Goal: Task Accomplishment & Management: Use online tool/utility

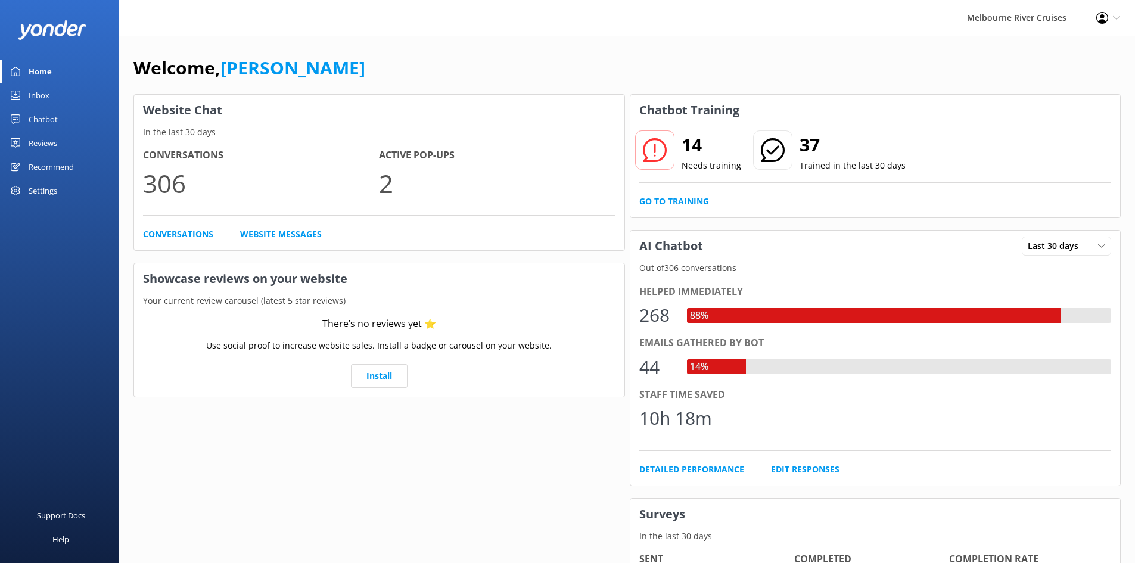
click at [50, 85] on link "Inbox" at bounding box center [59, 95] width 119 height 24
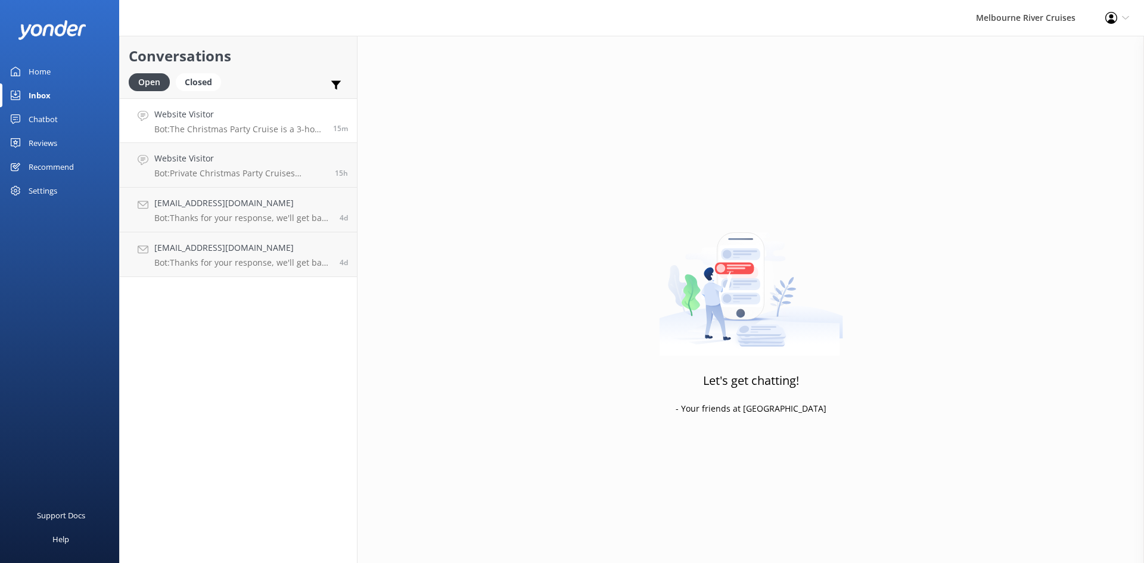
click at [207, 122] on div "Website Visitor Bot: The Christmas Party Cruise is a 3-hour all-inclusive festi…" at bounding box center [239, 121] width 170 height 26
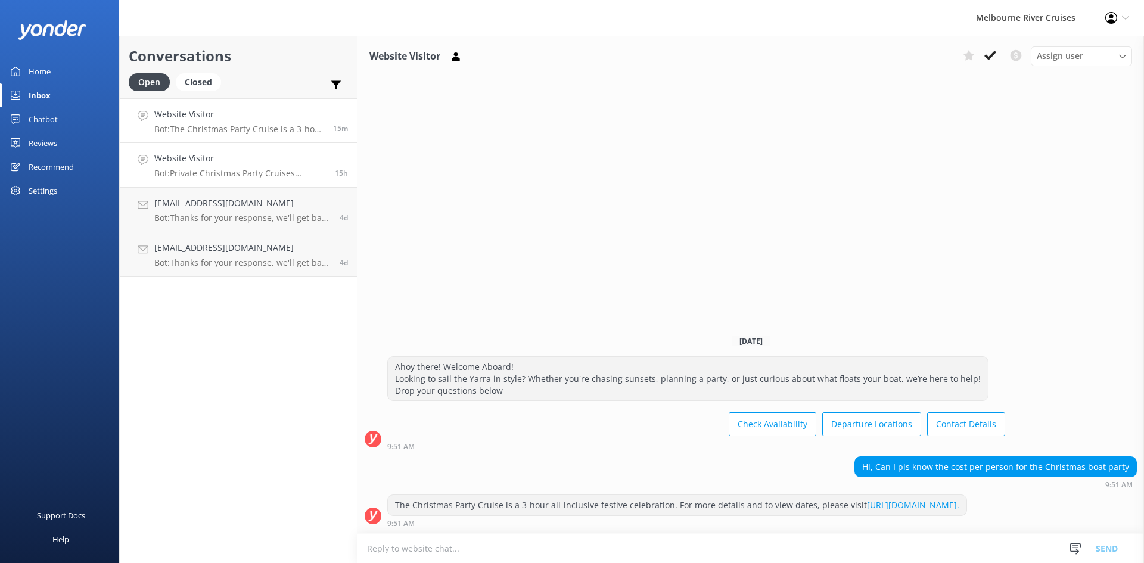
click at [220, 166] on div "Website Visitor Bot: Private Christmas Party Cruises require a minimum group si…" at bounding box center [240, 165] width 172 height 26
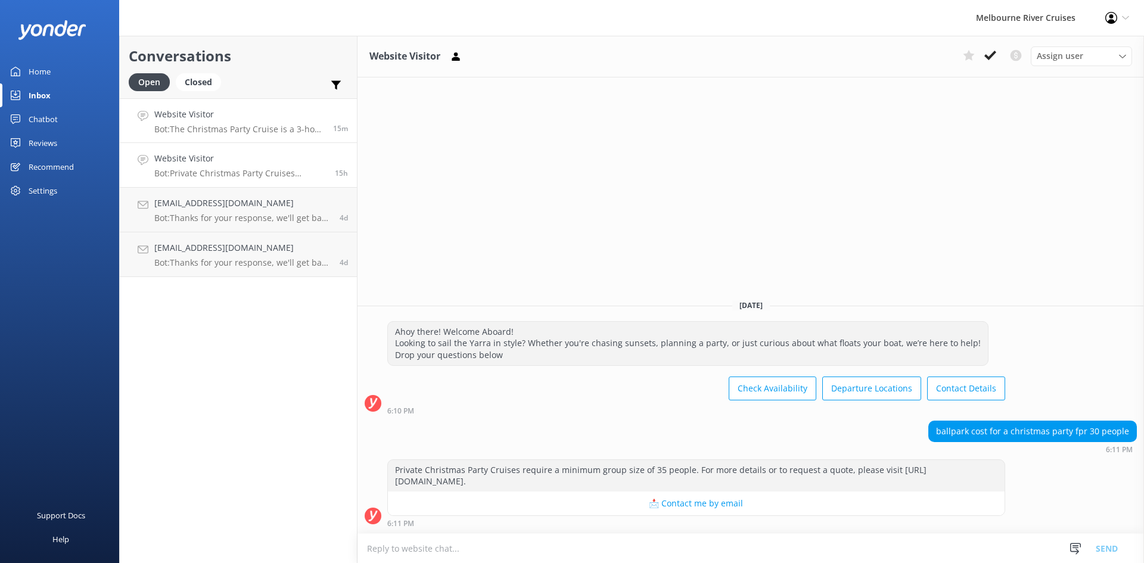
click at [219, 123] on div "Website Visitor Bot: The Christmas Party Cruise is a 3-hour all-inclusive festi…" at bounding box center [239, 121] width 170 height 26
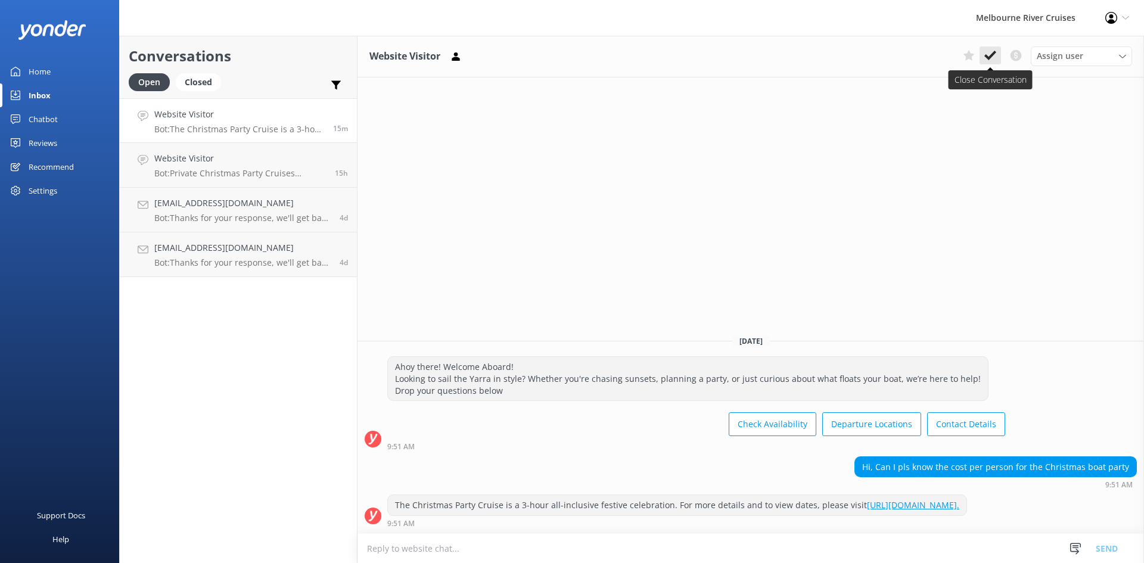
click at [996, 55] on button at bounding box center [989, 55] width 21 height 18
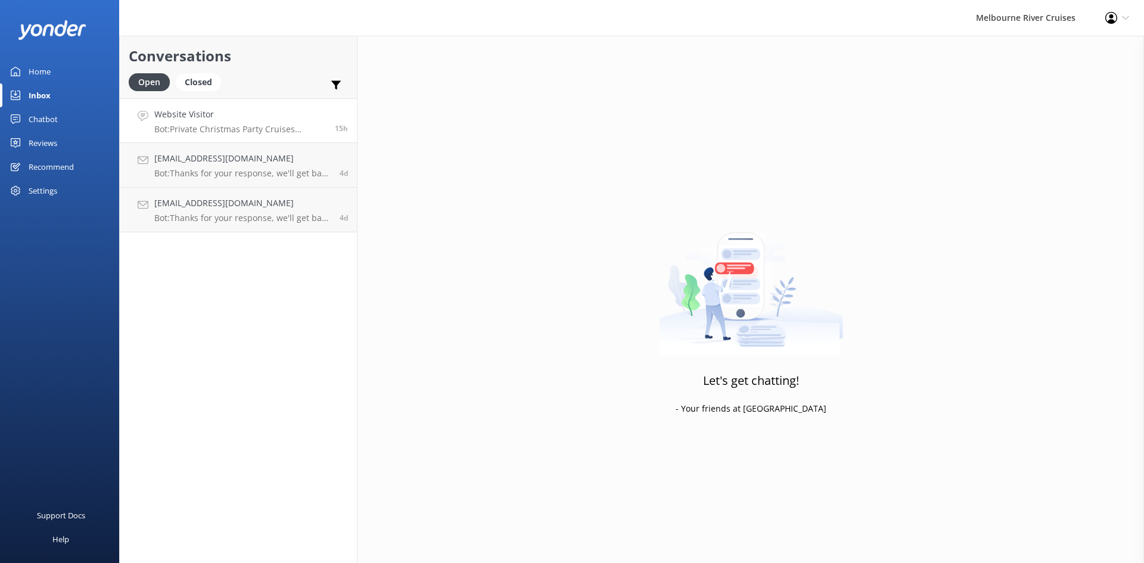
click at [233, 130] on p "Bot: Private Christmas Party Cruises require a minimum group size of 35 people.…" at bounding box center [240, 129] width 172 height 11
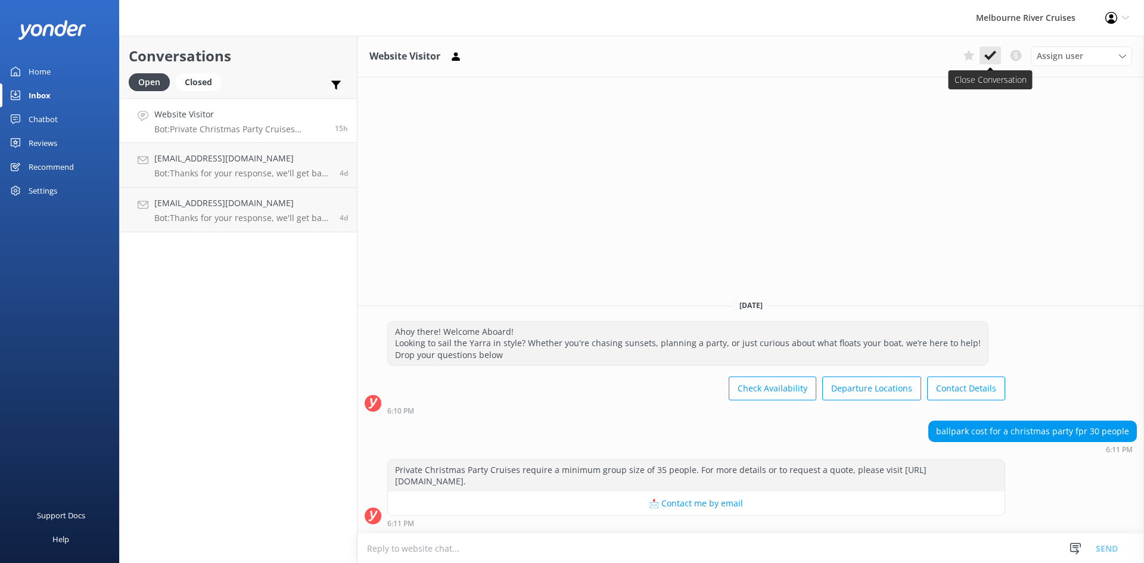
click at [996, 57] on button at bounding box center [989, 55] width 21 height 18
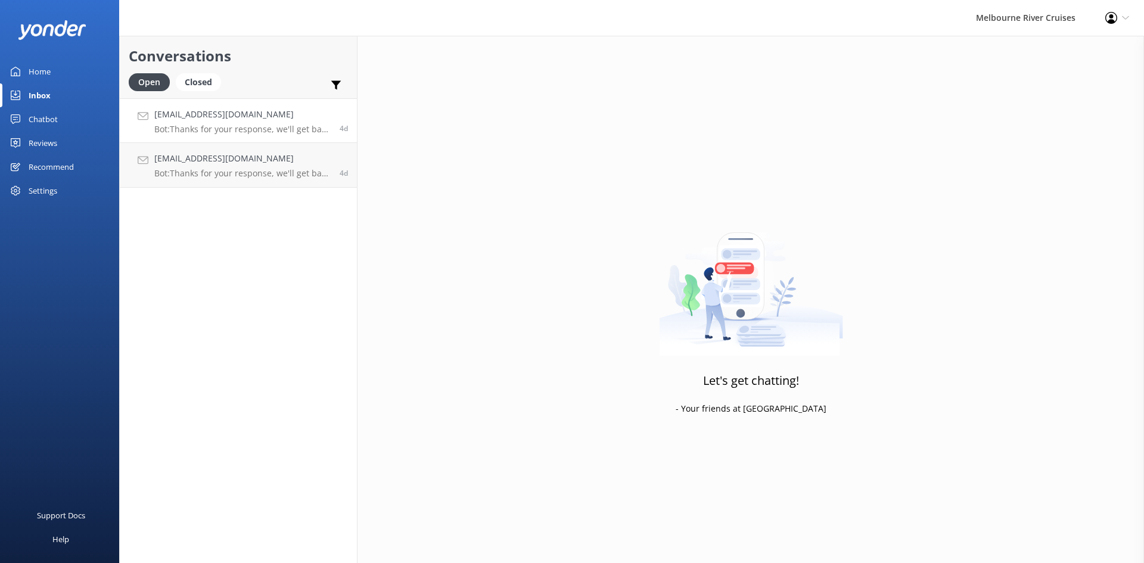
click at [214, 110] on h4 "[EMAIL_ADDRESS][DOMAIN_NAME]" at bounding box center [242, 114] width 176 height 13
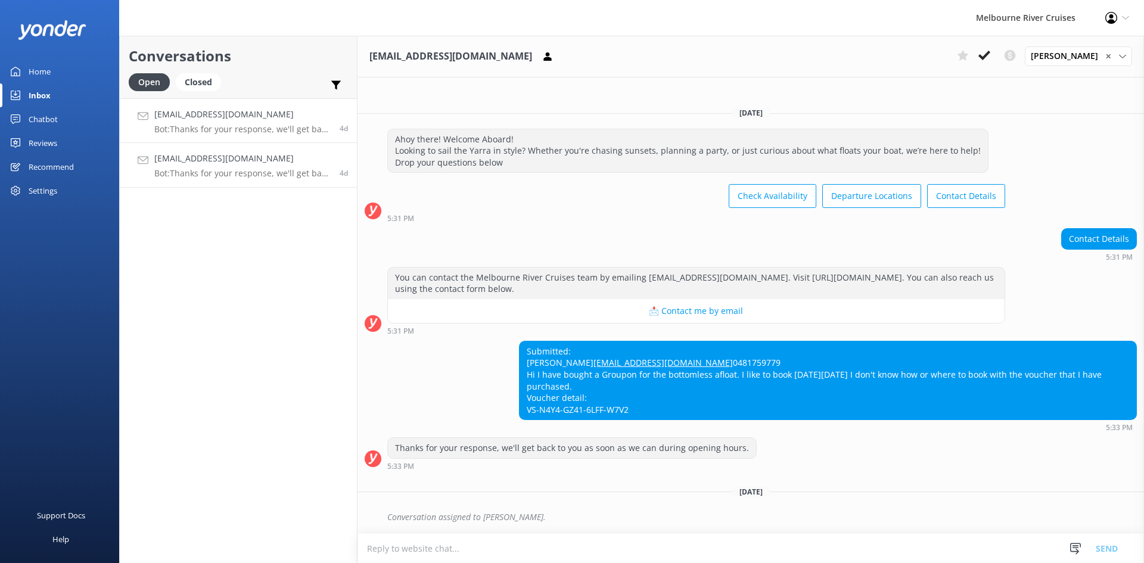
scroll to position [4, 0]
drag, startPoint x: 522, startPoint y: 325, endPoint x: 656, endPoint y: 413, distance: 160.6
click at [656, 413] on div "Submitted: [PERSON_NAME] [EMAIL_ADDRESS][DOMAIN_NAME] 0481759779 Hi I have boug…" at bounding box center [827, 380] width 616 height 79
copy div "Submitted: [PERSON_NAME] [EMAIL_ADDRESS][DOMAIN_NAME] 0481759779 Hi I have boug…"
click at [258, 115] on h4 "[EMAIL_ADDRESS][DOMAIN_NAME]" at bounding box center [242, 114] width 176 height 13
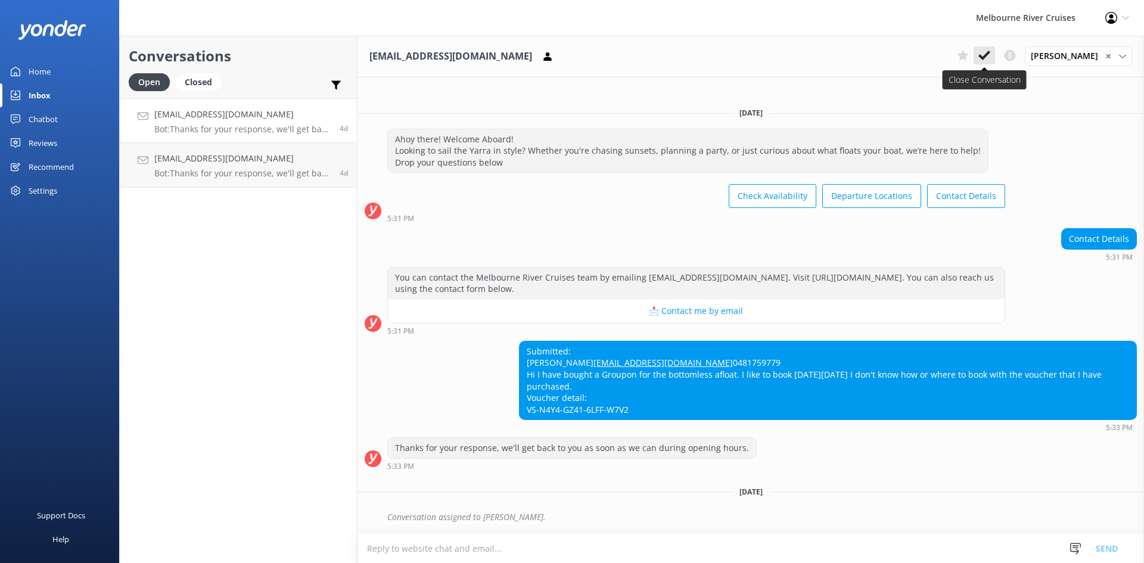
click at [985, 60] on icon at bounding box center [984, 55] width 12 height 12
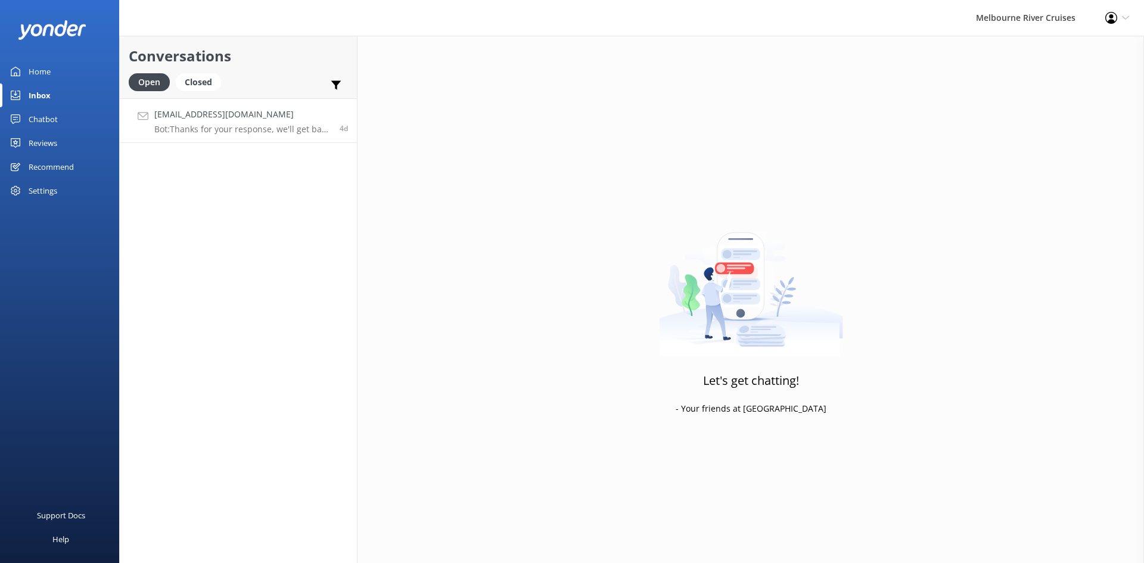
click at [209, 130] on p "Bot: Thanks for your response, we'll get back to you as soon as we can during o…" at bounding box center [242, 129] width 176 height 11
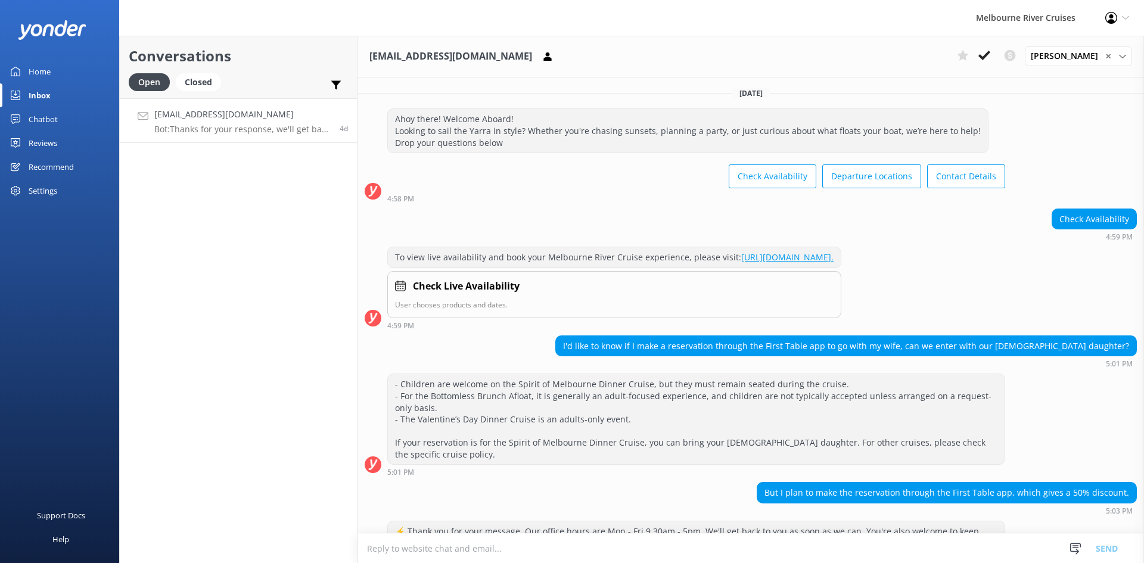
scroll to position [254, 0]
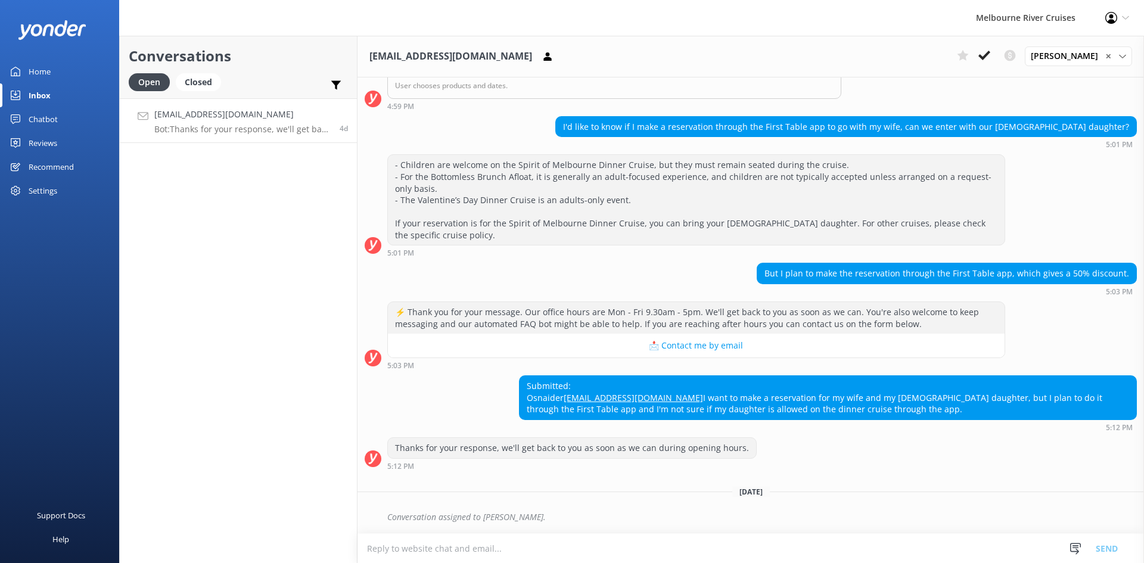
click at [48, 67] on div "Home" at bounding box center [40, 72] width 22 height 24
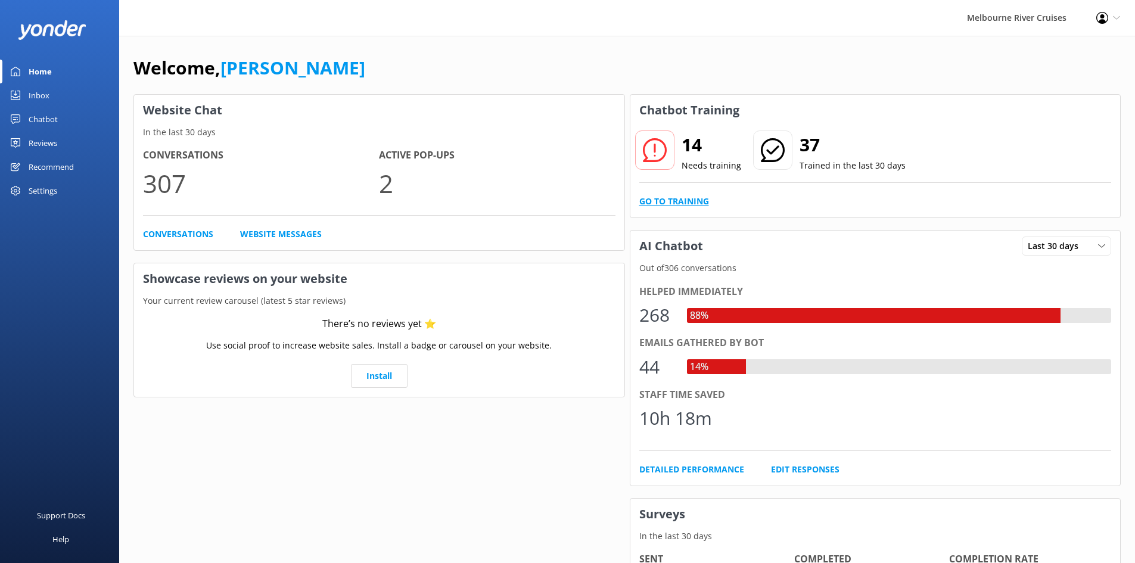
click at [678, 200] on link "Go to Training" at bounding box center [674, 201] width 70 height 13
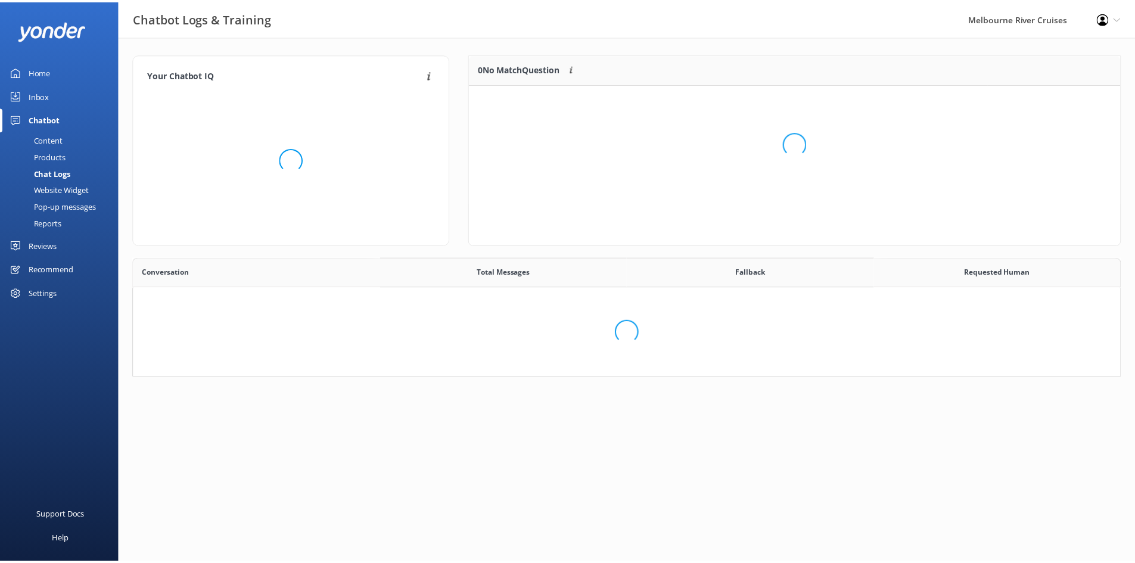
scroll to position [409, 977]
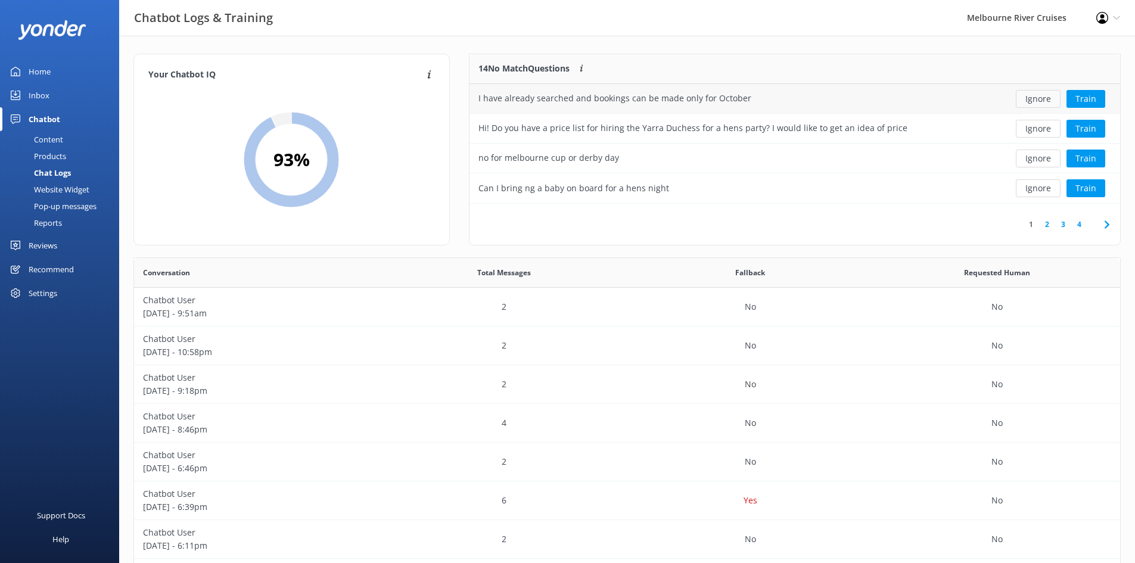
click at [1050, 104] on button "Ignore" at bounding box center [1037, 99] width 45 height 18
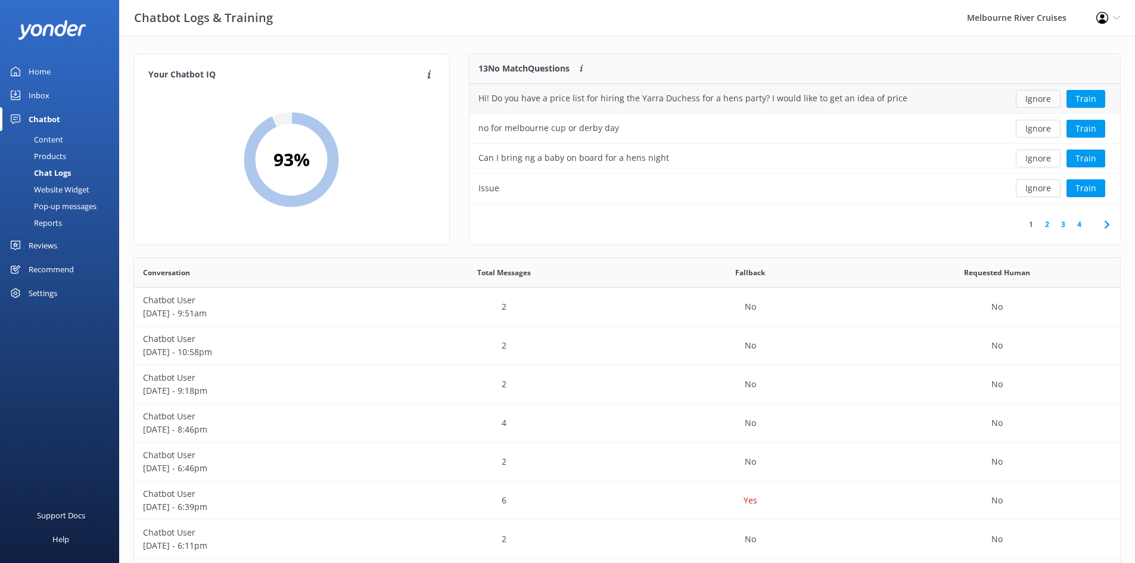
click at [1036, 99] on button "Ignore" at bounding box center [1037, 99] width 45 height 18
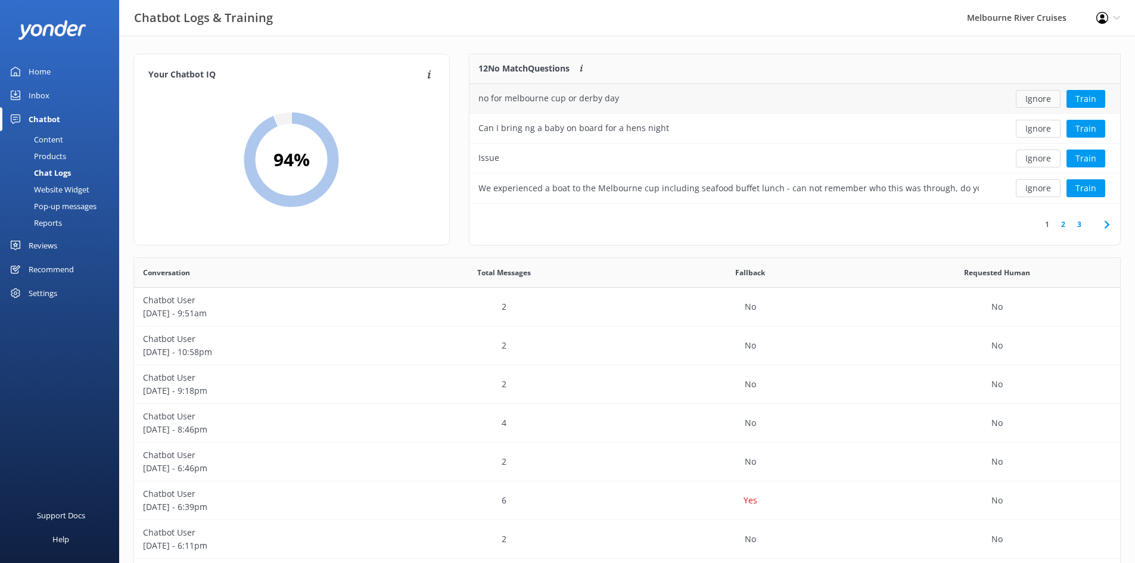
click at [1036, 98] on button "Ignore" at bounding box center [1037, 99] width 45 height 18
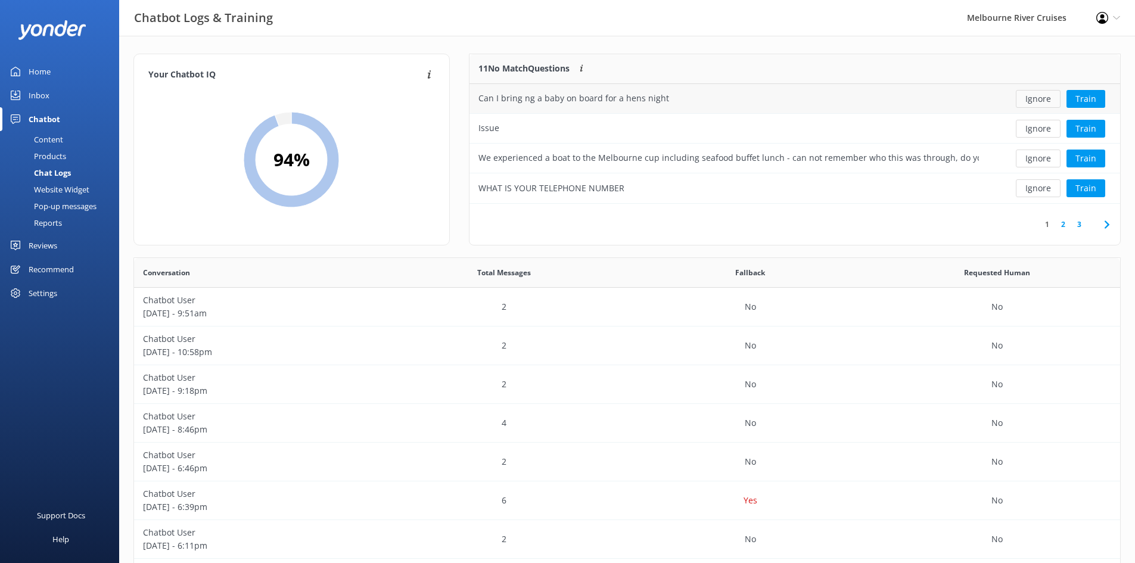
click at [1029, 104] on button "Ignore" at bounding box center [1037, 99] width 45 height 18
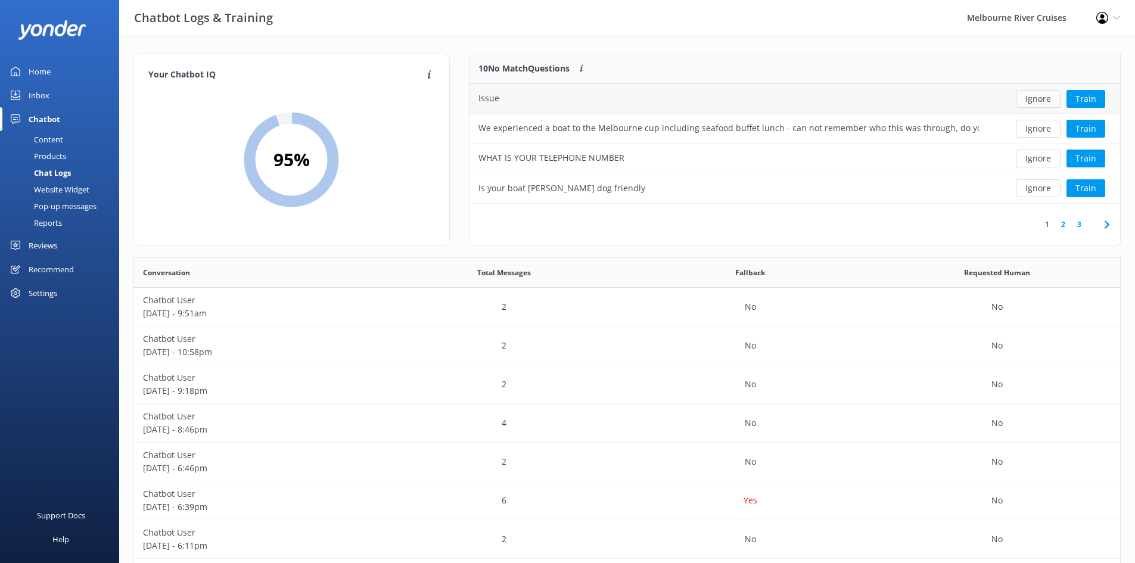
click at [1030, 95] on button "Ignore" at bounding box center [1037, 99] width 45 height 18
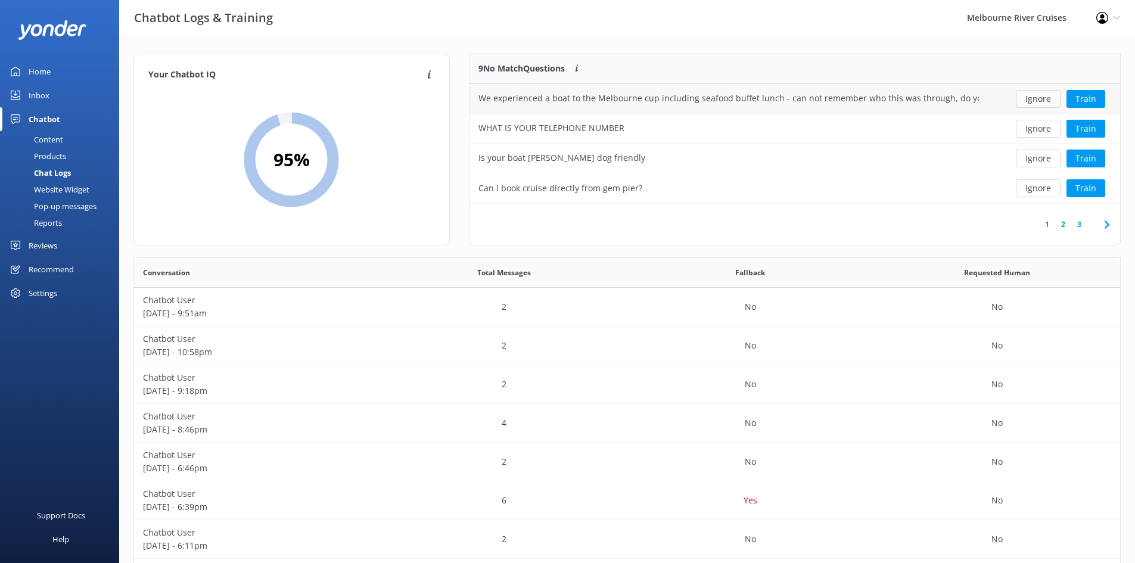
click at [1030, 96] on button "Ignore" at bounding box center [1037, 99] width 45 height 18
click at [1032, 126] on button "Ignore" at bounding box center [1037, 129] width 45 height 18
click at [1029, 189] on button "Ignore" at bounding box center [1037, 188] width 45 height 18
click at [1032, 163] on button "Ignore" at bounding box center [1037, 158] width 45 height 18
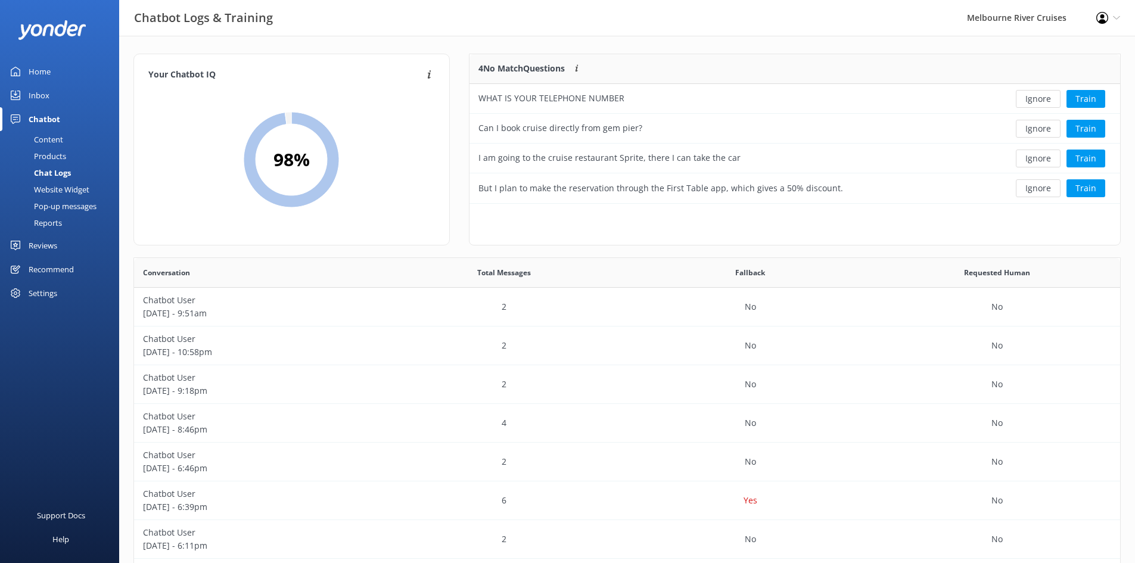
click at [37, 74] on div "Home" at bounding box center [40, 72] width 22 height 24
